Goal: Information Seeking & Learning: Learn about a topic

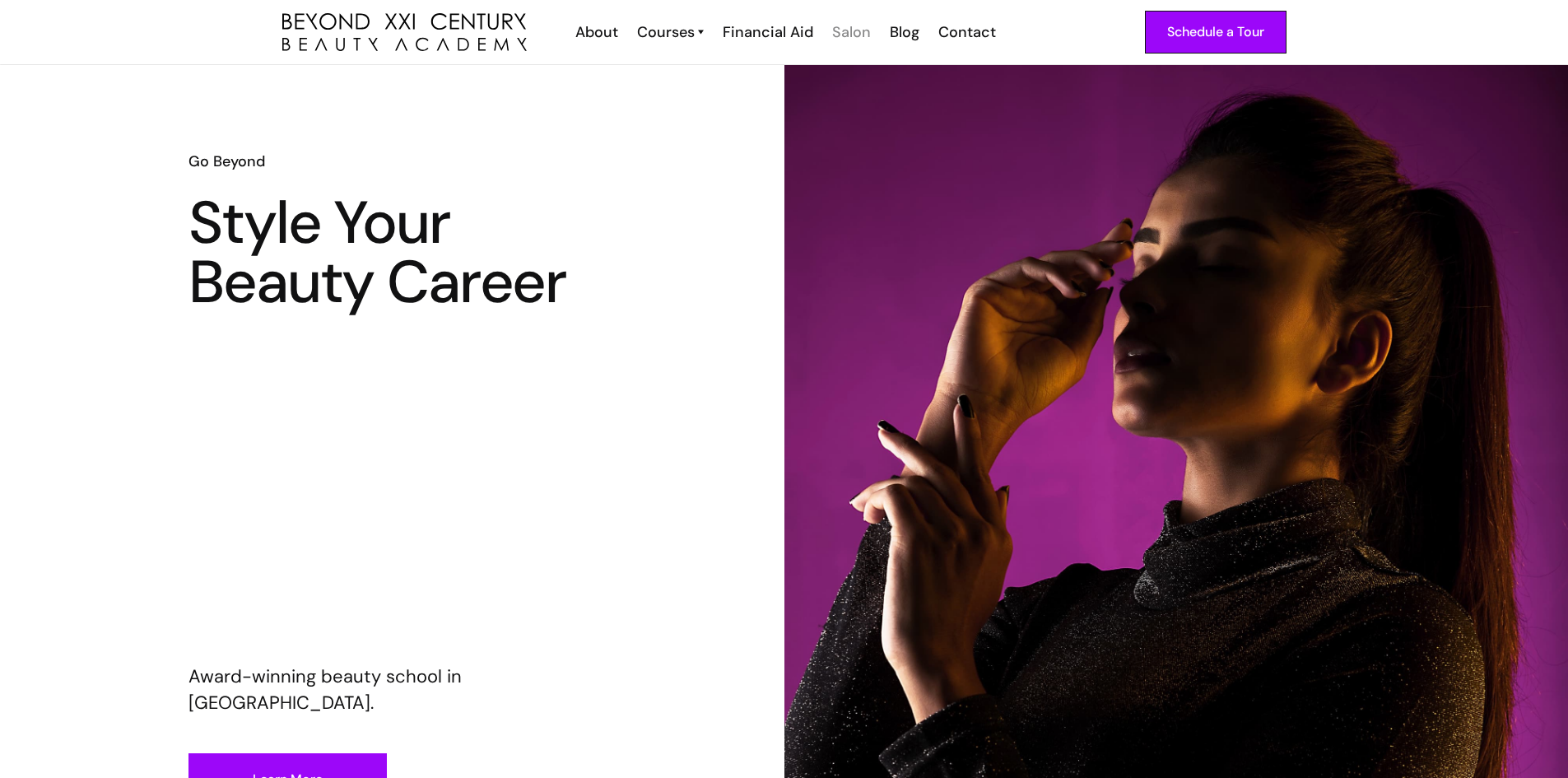
click at [842, 36] on div "Salon" at bounding box center [852, 33] width 38 height 22
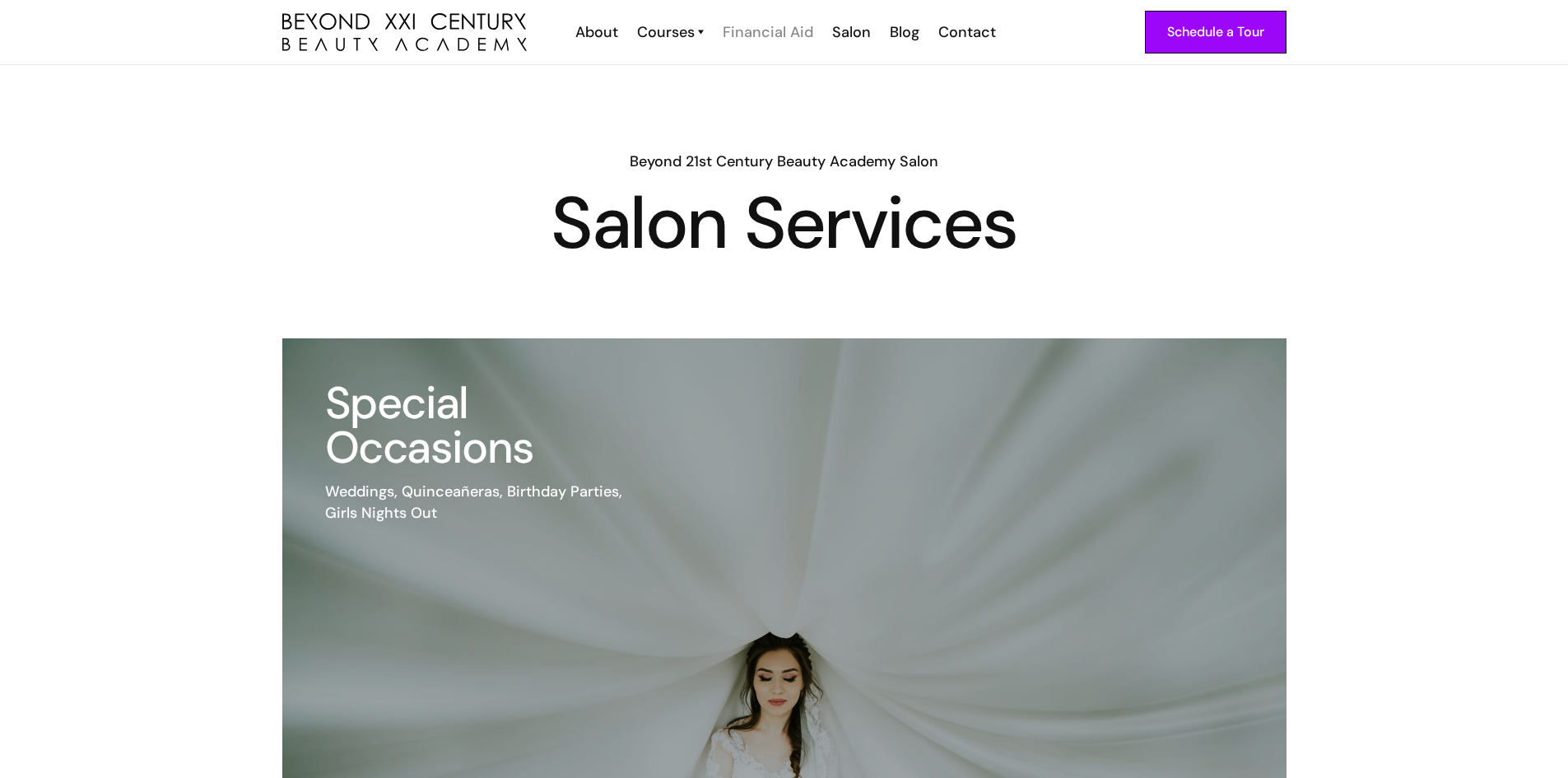
click at [771, 34] on div "Financial Aid" at bounding box center [768, 33] width 90 height 22
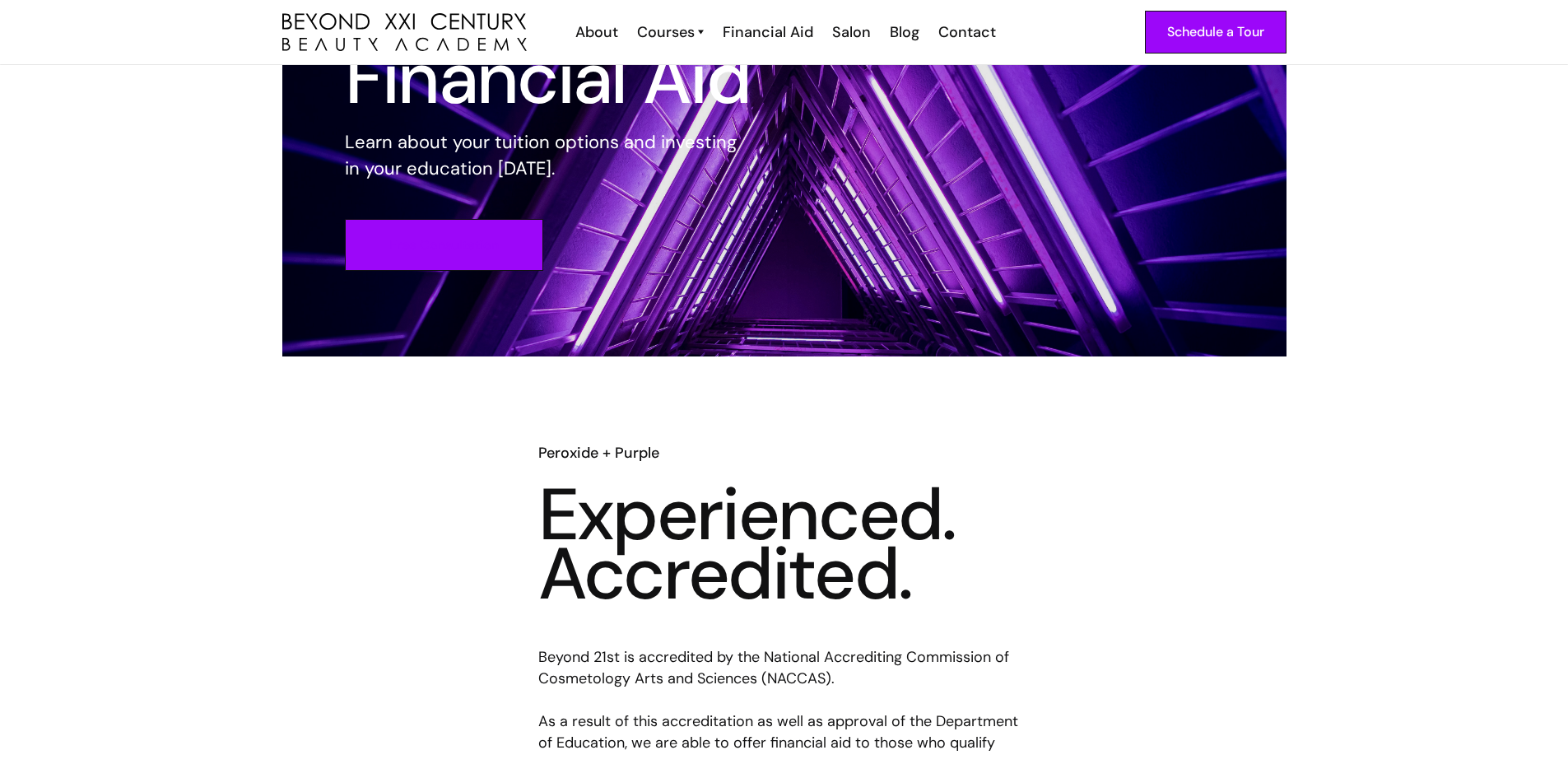
scroll to position [106, 0]
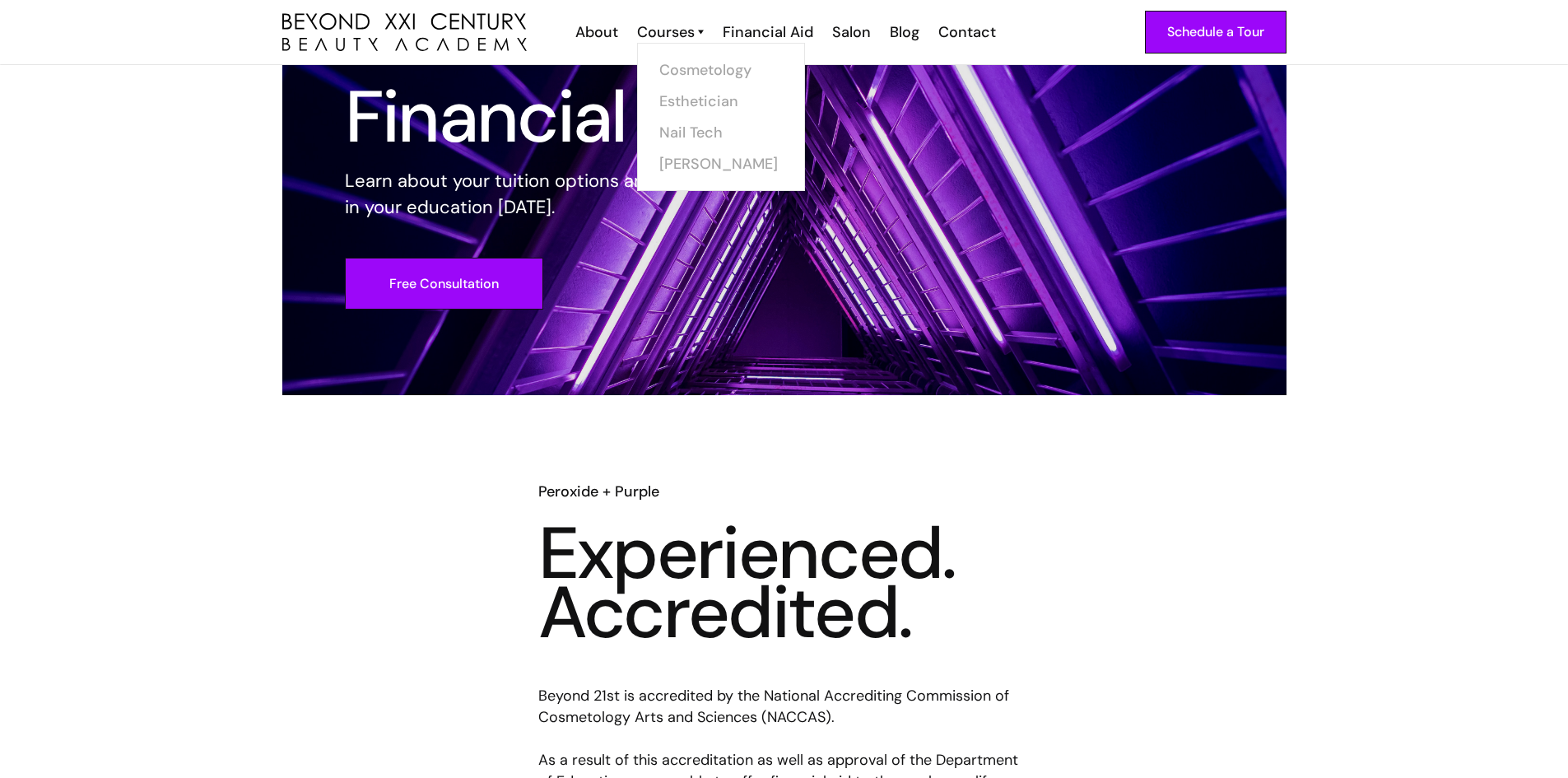
click at [696, 35] on link "Courses" at bounding box center [670, 33] width 67 height 22
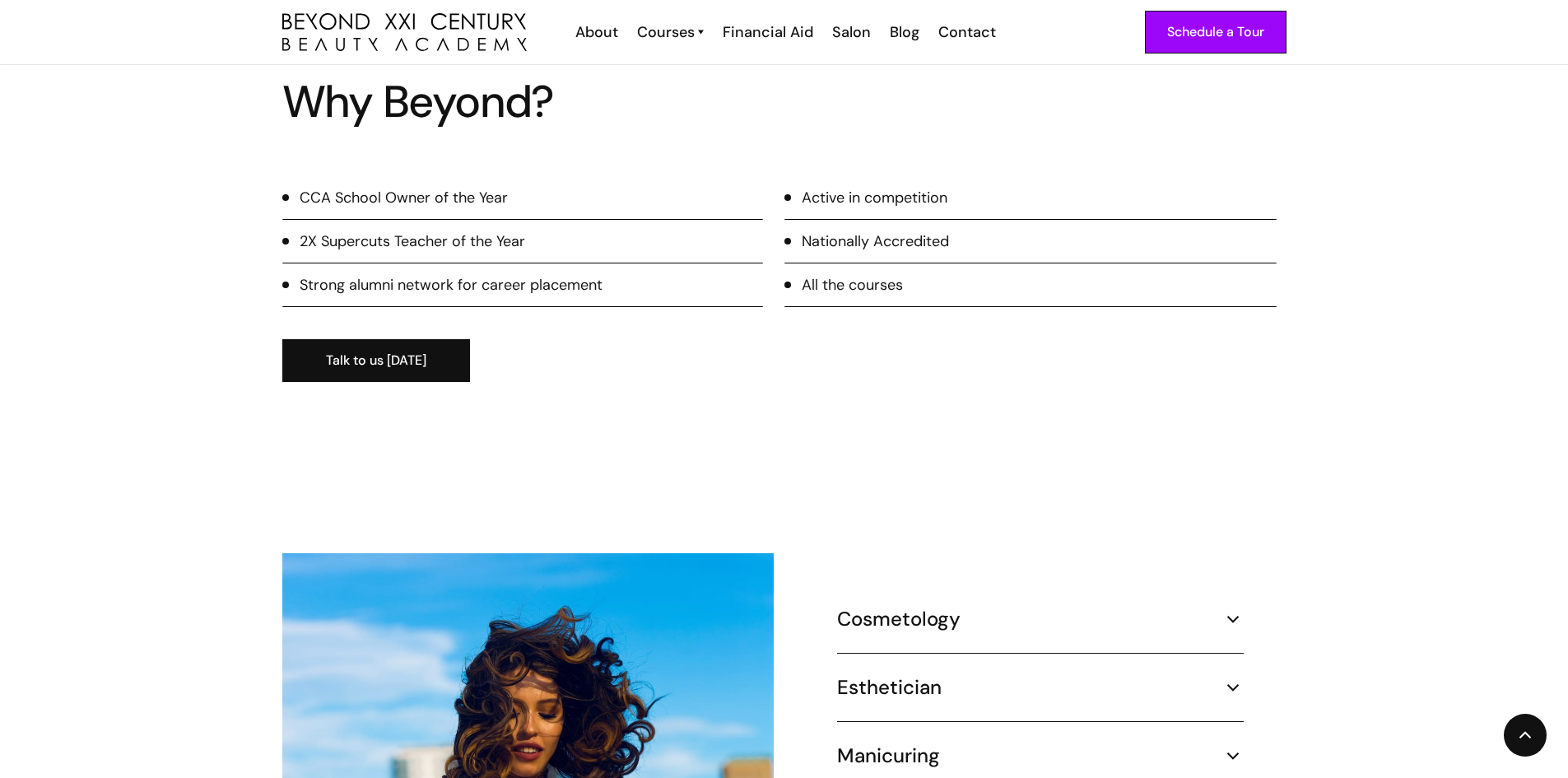
scroll to position [1095, 0]
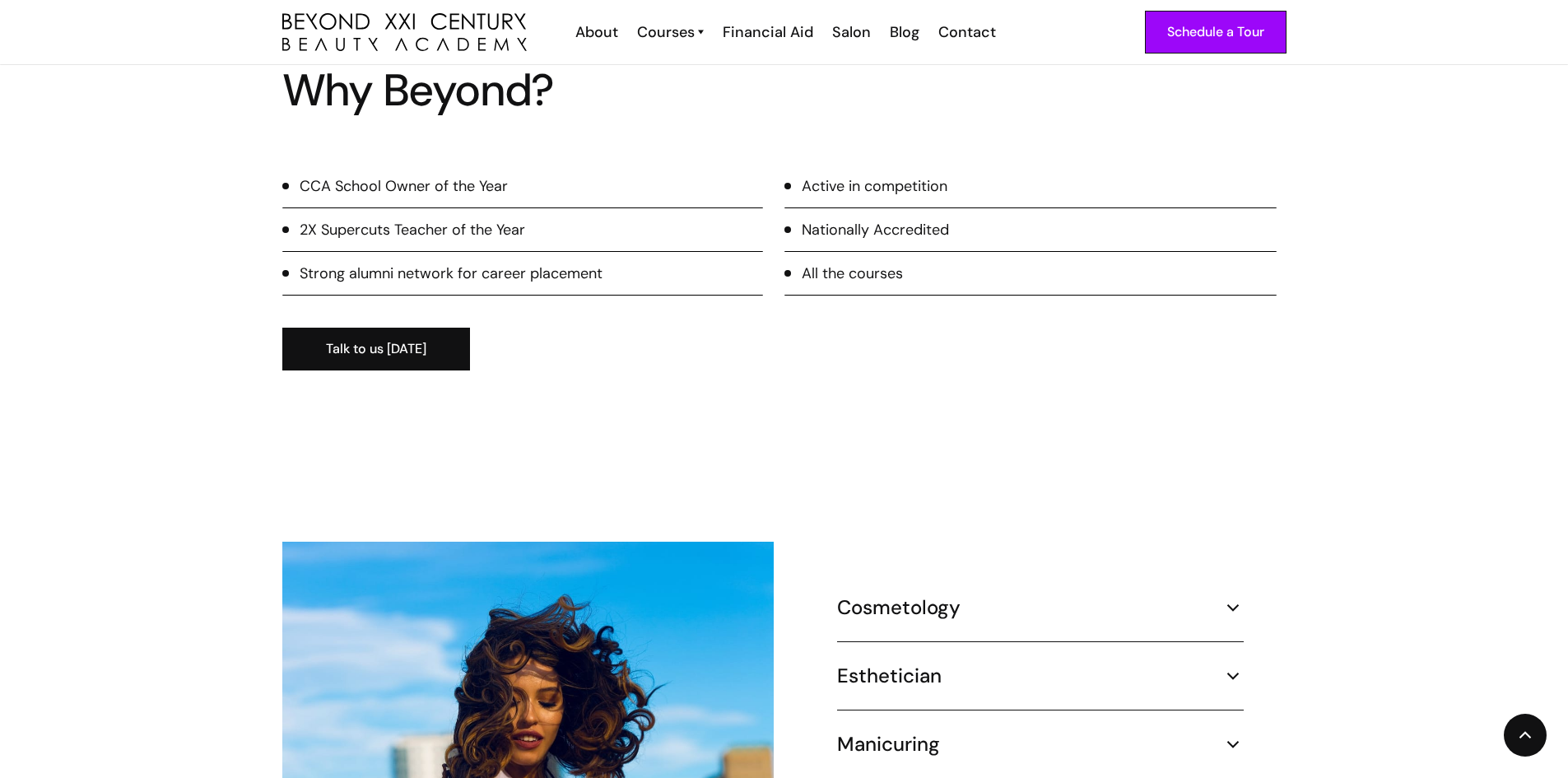
click at [1229, 733] on img at bounding box center [1233, 744] width 22 height 22
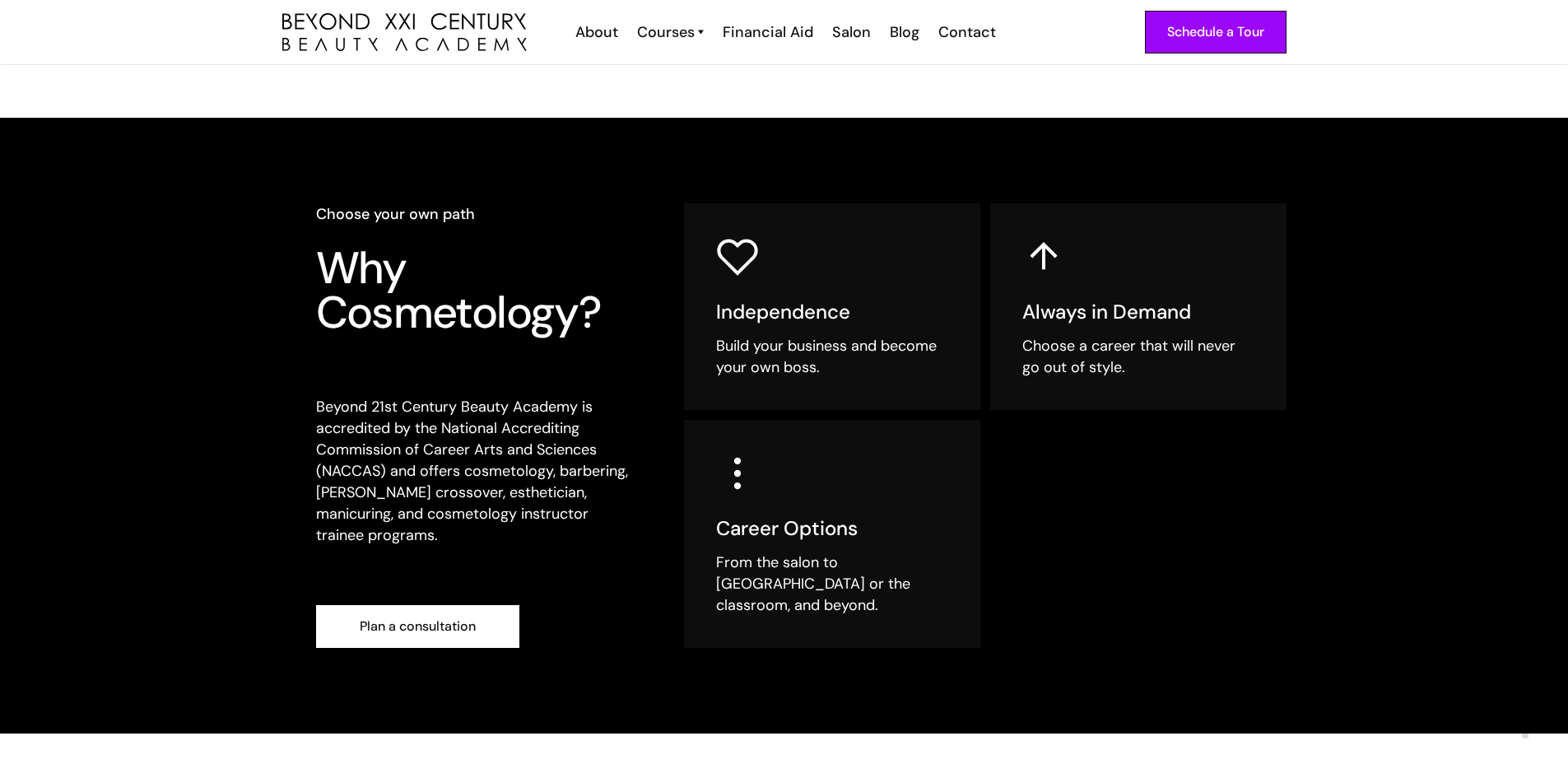
scroll to position [0, 0]
